Goal: Task Accomplishment & Management: Complete application form

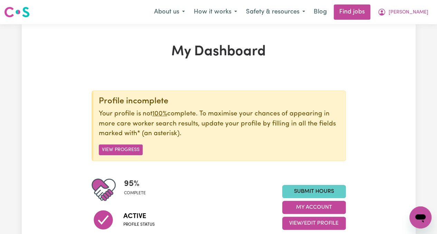
drag, startPoint x: 0, startPoint y: 0, endPoint x: 319, endPoint y: 192, distance: 372.0
click at [319, 192] on link "Submit Hours" at bounding box center [314, 191] width 64 height 13
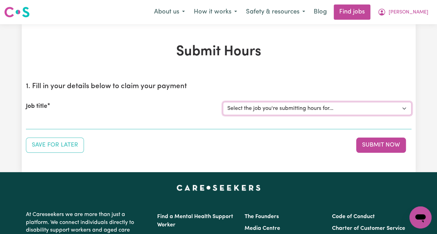
click at [273, 108] on select "Select the job you're submitting hours for... [[PERSON_NAME]] [DEMOGRAPHIC_DATA…" at bounding box center [317, 108] width 189 height 13
select select "13794"
click at [223, 102] on select "Select the job you're submitting hours for... [[PERSON_NAME]] [DEMOGRAPHIC_DATA…" at bounding box center [317, 108] width 189 height 13
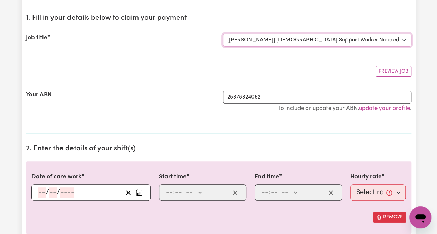
scroll to position [69, 0]
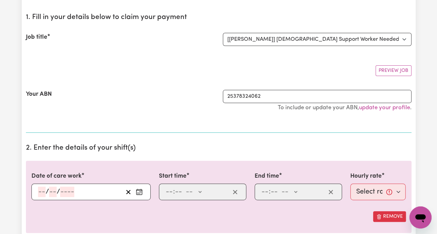
click at [140, 189] on rect "Enter the date of care work" at bounding box center [139, 191] width 6 height 5
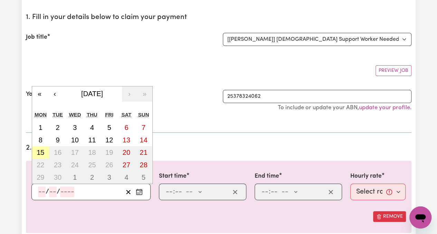
click at [41, 149] on abbr "15" at bounding box center [41, 153] width 8 height 8
type input "[DATE]"
type input "15"
type input "9"
type input "2025"
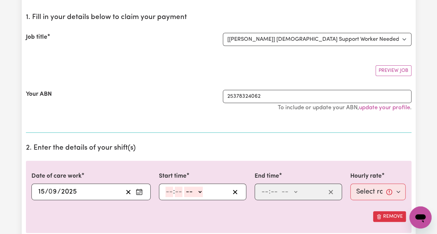
click at [167, 193] on input "number" at bounding box center [169, 192] width 8 height 10
type input "9"
type input "0"
select select "am"
type input "09:00"
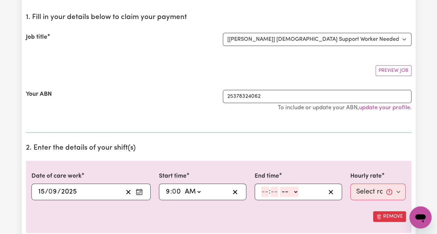
click at [267, 188] on input "number" at bounding box center [265, 192] width 8 height 10
type input "12"
type input "0"
click at [290, 190] on select "-- AM PM" at bounding box center [290, 192] width 19 height 10
select select "pm"
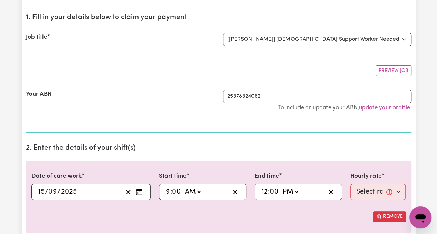
click at [281, 187] on select "-- AM PM" at bounding box center [290, 192] width 19 height 10
type input "12:00"
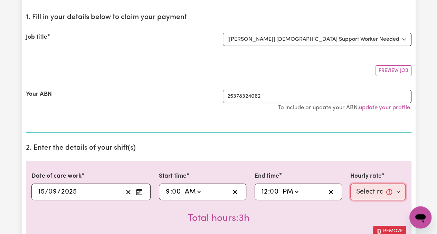
click at [387, 194] on select "Select rate... $65.21 (Weekday) $144.88 (Public Holiday) $71.85 (Evening Care)" at bounding box center [378, 191] width 56 height 17
select select "65.21-Weekday"
click at [350, 183] on select "Select rate... $65.21 (Weekday) $144.88 (Public Holiday) $71.85 (Evening Care)" at bounding box center [378, 191] width 56 height 17
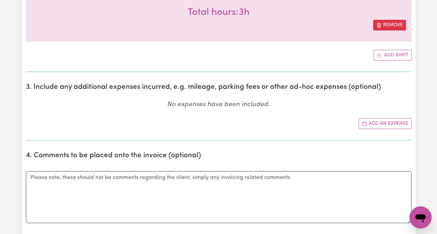
scroll to position [276, 0]
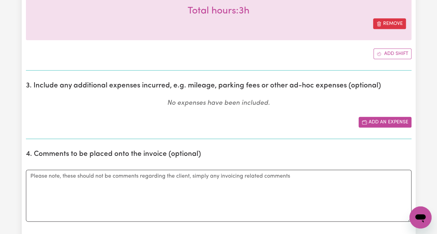
click at [388, 122] on button "Add an expense" at bounding box center [385, 122] width 53 height 11
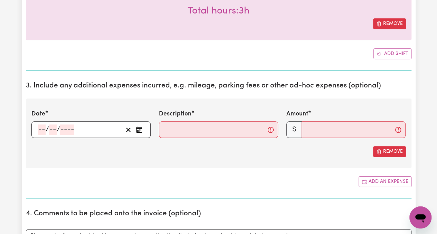
click at [136, 127] on rect "Enter the date of expense" at bounding box center [139, 129] width 6 height 5
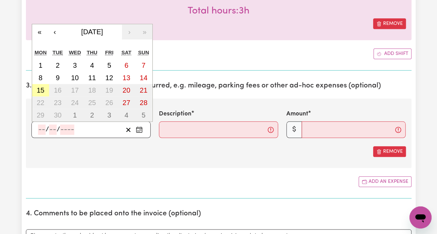
click at [40, 89] on abbr "15" at bounding box center [41, 90] width 8 height 8
type input "[DATE]"
type input "15"
type input "9"
type input "2025"
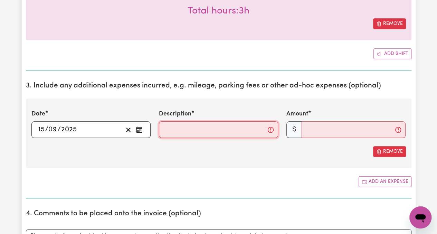
click at [221, 132] on input "Description" at bounding box center [218, 129] width 119 height 17
type input "Travel"
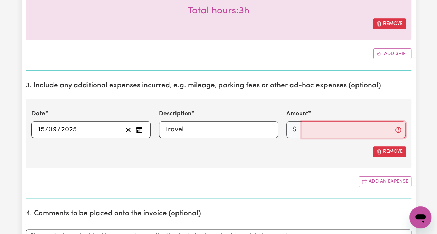
click at [339, 127] on input "Amount" at bounding box center [354, 129] width 104 height 17
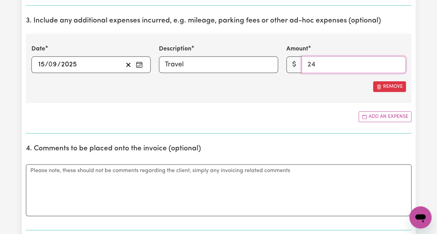
scroll to position [380, 0]
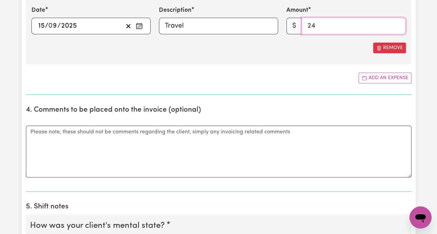
type input "24"
click at [181, 145] on textarea "Comments" at bounding box center [219, 151] width 386 height 52
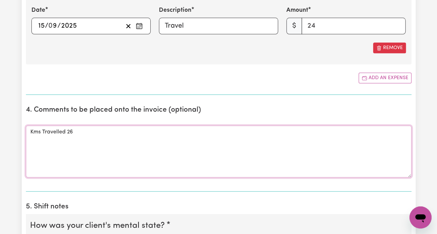
scroll to position [449, 0]
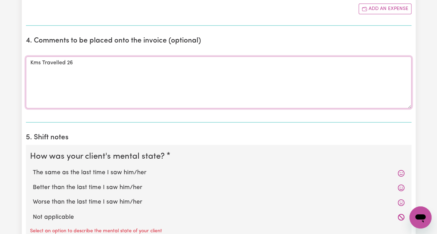
type textarea "Kms Travelled 26"
click at [106, 200] on label "Worse than the last time I saw him/her" at bounding box center [219, 202] width 372 height 9
click at [33, 198] on input "Worse than the last time I saw him/her" at bounding box center [32, 197] width 0 height 0
radio input "true"
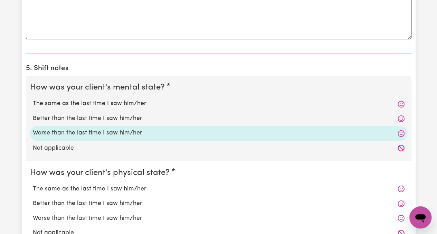
scroll to position [553, 0]
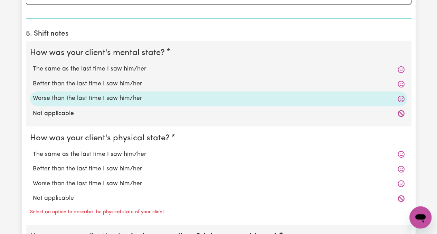
click at [131, 155] on label "The same as the last time I saw him/her" at bounding box center [219, 154] width 372 height 9
click at [33, 150] on input "The same as the last time I saw him/her" at bounding box center [32, 149] width 0 height 0
radio input "true"
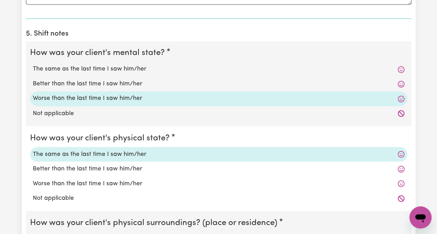
scroll to position [622, 0]
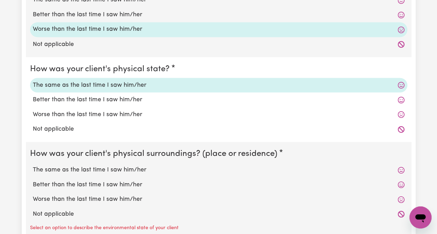
click at [113, 167] on label "The same as the last time I saw him/her" at bounding box center [219, 169] width 372 height 9
click at [33, 165] on input "The same as the last time I saw him/her" at bounding box center [32, 165] width 0 height 0
radio input "true"
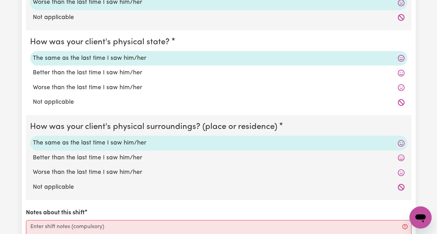
scroll to position [691, 0]
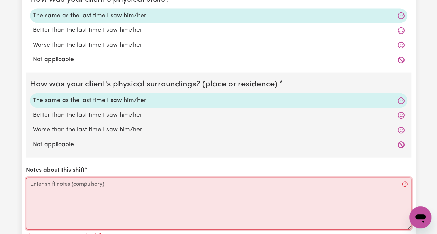
click at [164, 188] on textarea "Notes about this shift" at bounding box center [219, 204] width 386 height 52
paste textarea "Picked Rose up from her home in [GEOGRAPHIC_DATA]. Attended our usual [DATE] se…"
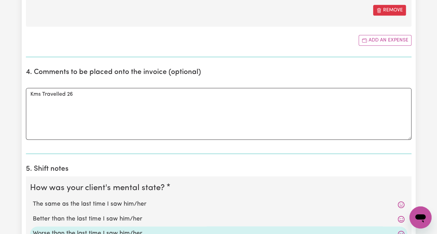
scroll to position [380, 0]
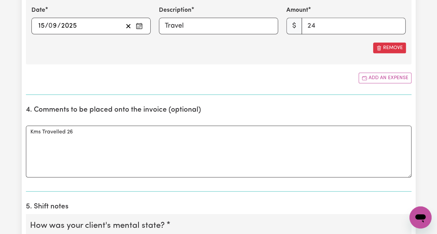
type textarea "Picked Rose up from her home in [GEOGRAPHIC_DATA]. Attended our usual [DATE] se…"
click at [315, 24] on input "24" at bounding box center [354, 26] width 104 height 17
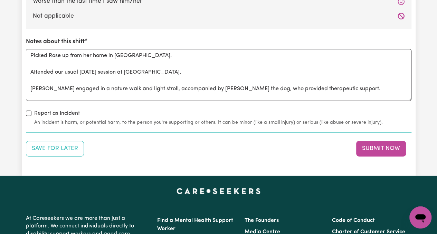
scroll to position [829, 0]
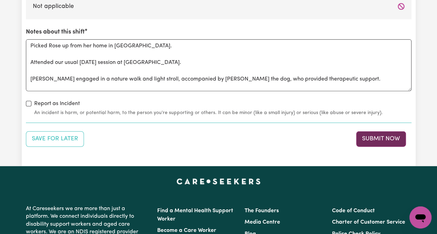
type input "27"
click at [390, 136] on button "Submit Now" at bounding box center [381, 138] width 50 height 15
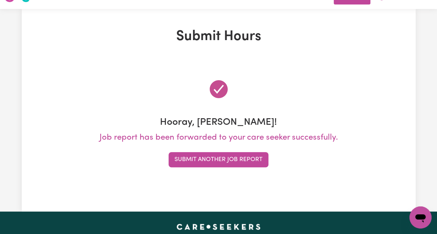
scroll to position [0, 0]
